Goal: Information Seeking & Learning: Learn about a topic

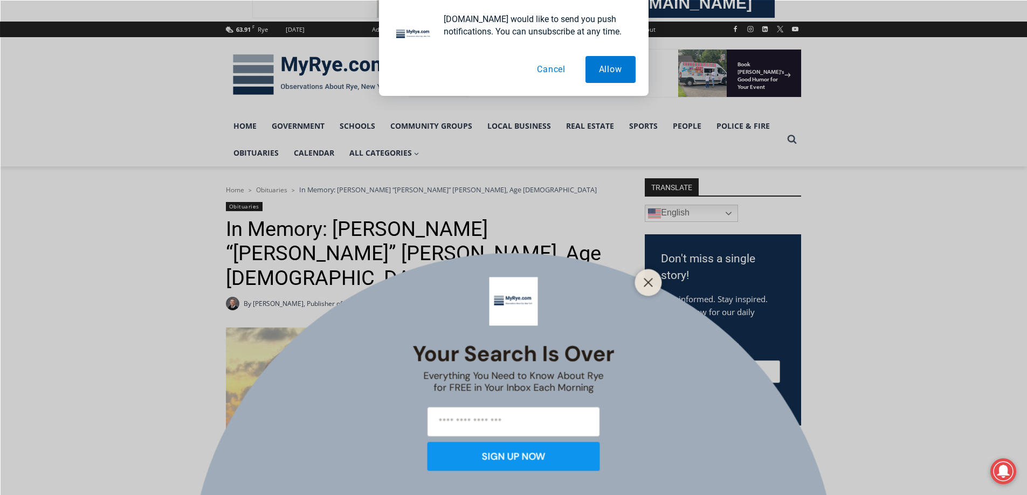
scroll to position [144, 0]
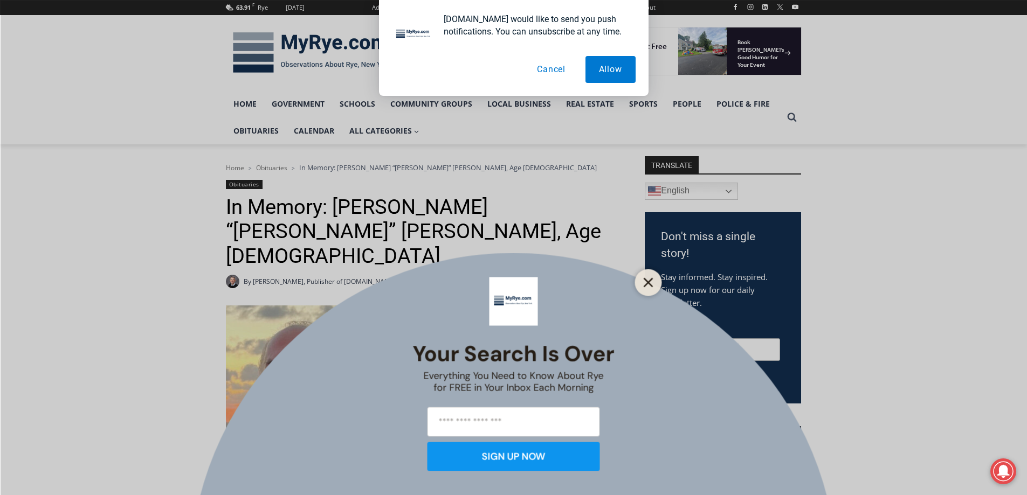
click at [648, 282] on line "Close" at bounding box center [648, 283] width 8 height 8
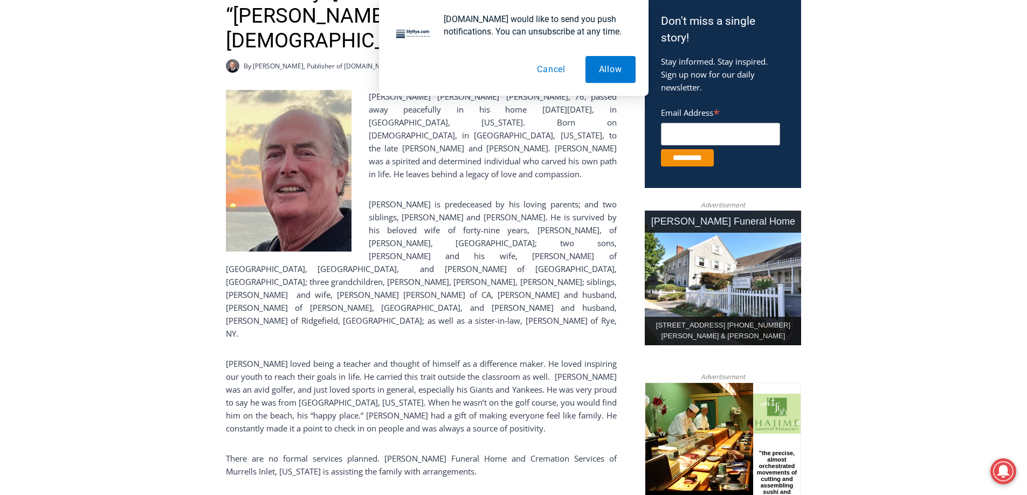
scroll to position [381, 0]
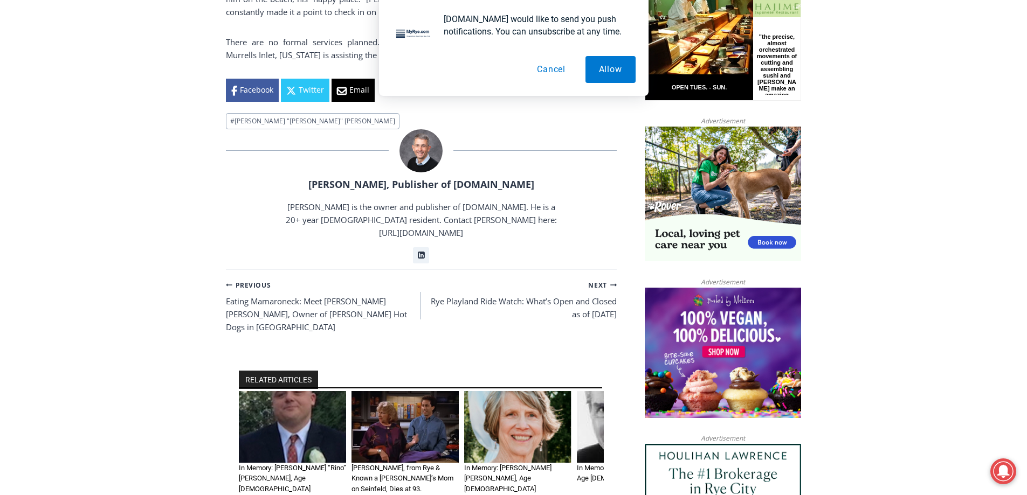
scroll to position [784, 0]
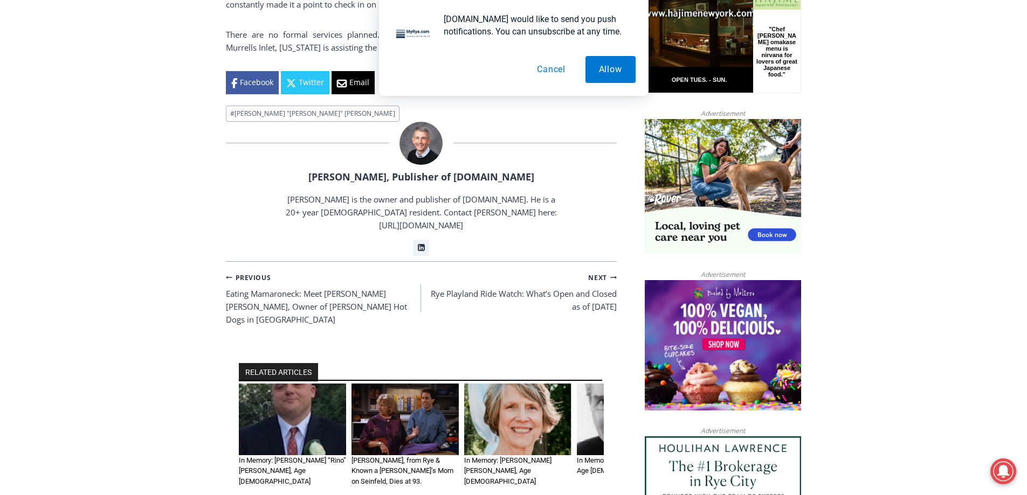
click at [587, 384] on img "4 of 6" at bounding box center [630, 420] width 107 height 72
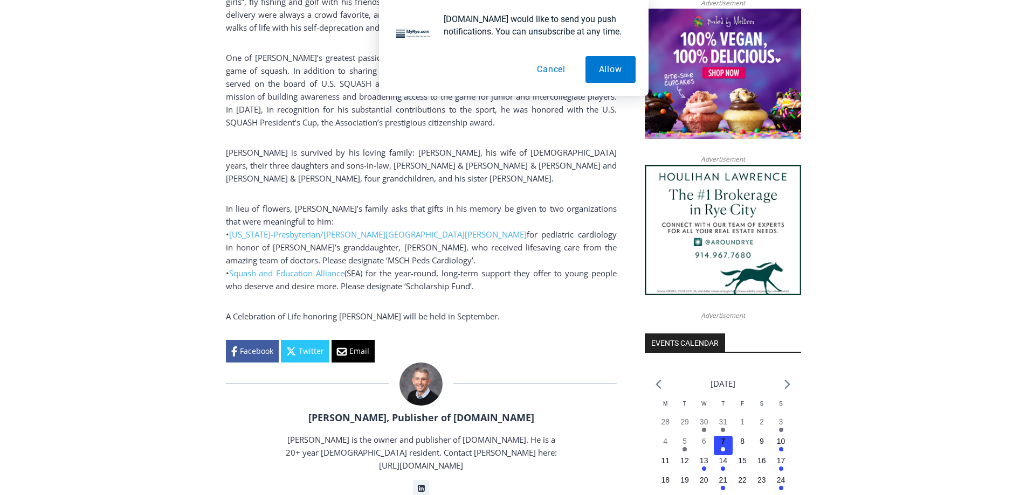
scroll to position [1062, 0]
